Goal: Task Accomplishment & Management: Manage account settings

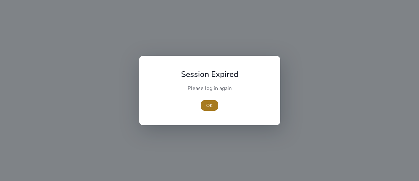
click at [208, 106] on span "OK" at bounding box center [209, 105] width 7 height 7
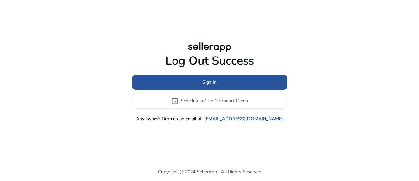
click at [211, 84] on span "Sign In" at bounding box center [210, 82] width 14 height 7
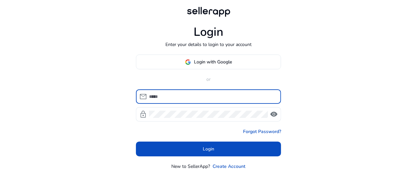
type input "**********"
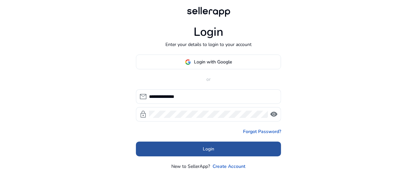
click at [243, 151] on span at bounding box center [208, 149] width 145 height 16
